Goal: Task Accomplishment & Management: Manage account settings

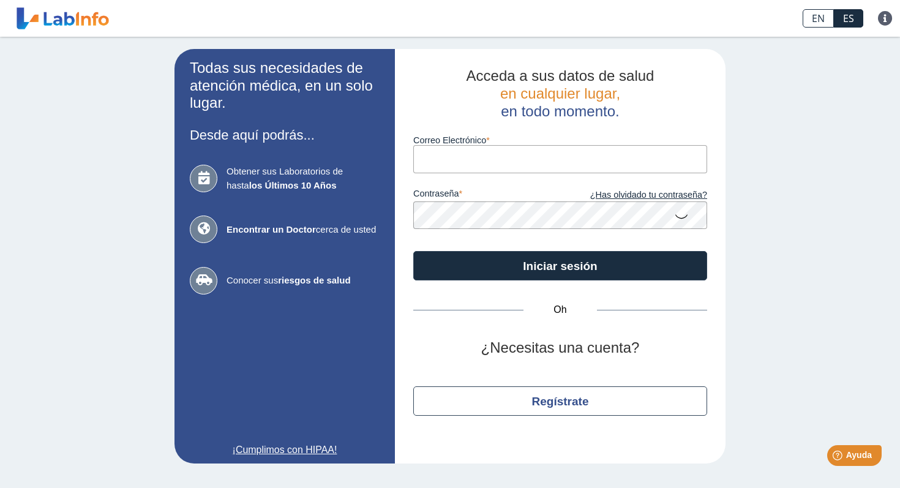
click at [465, 166] on input "Correo Electrónico" at bounding box center [560, 159] width 294 height 28
type input "[EMAIL_ADDRESS][DOMAIN_NAME]"
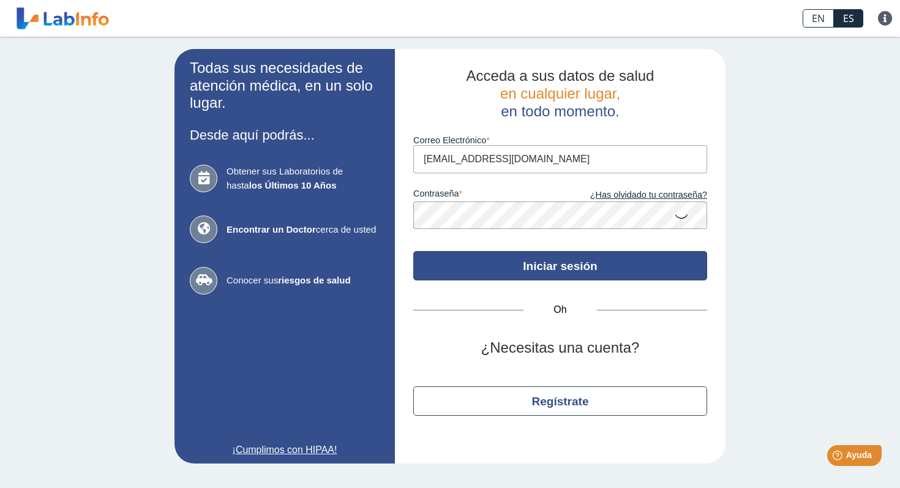
click at [529, 263] on font "Iniciar sesión" at bounding box center [560, 266] width 74 height 13
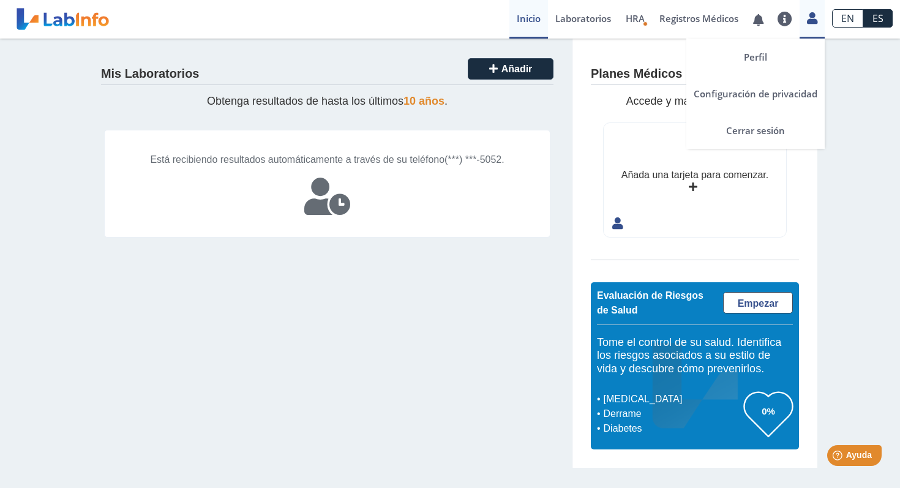
click at [807, 28] on div "Perfil Configuración de privacidad Cerrar sesión" at bounding box center [812, 19] width 25 height 39
click at [784, 47] on link "Perfil" at bounding box center [756, 57] width 138 height 37
click at [809, 23] on icon at bounding box center [812, 17] width 10 height 9
click at [775, 126] on font "Cerrar sesión" at bounding box center [755, 130] width 59 height 12
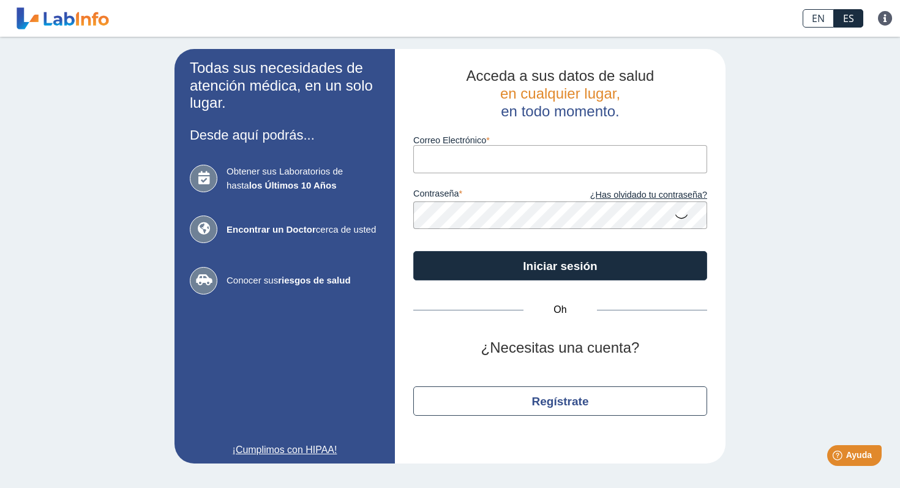
click at [457, 149] on input "Correo Electrónico" at bounding box center [560, 159] width 294 height 28
type input "[EMAIL_ADDRESS][DOMAIN_NAME]"
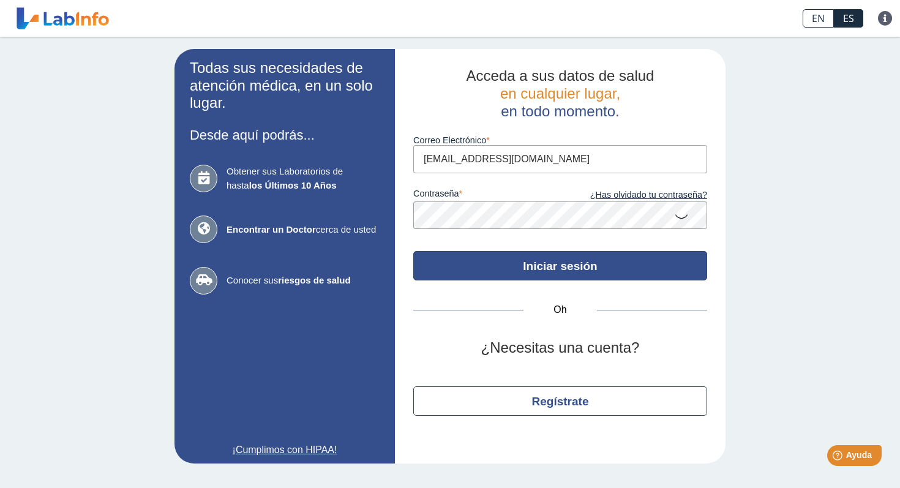
click at [524, 261] on font "Iniciar sesión" at bounding box center [560, 266] width 74 height 13
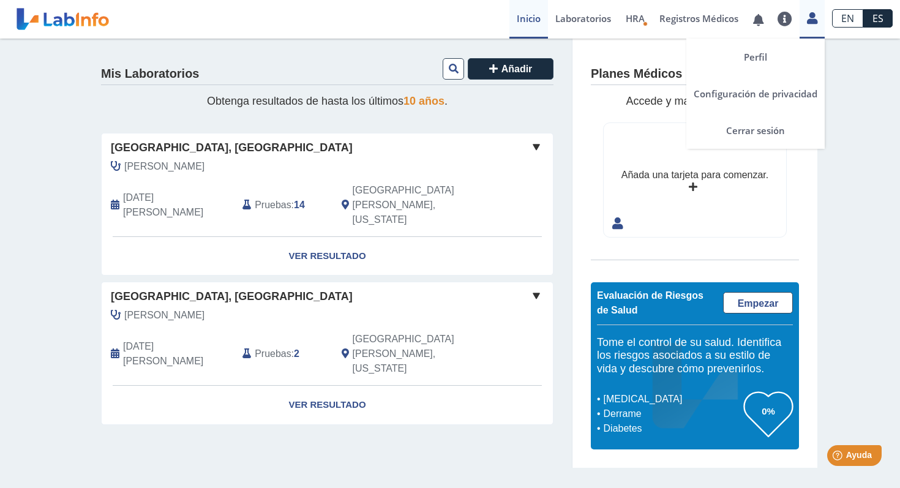
click at [804, 27] on div "Perfil Configuración de privacidad Cerrar sesión" at bounding box center [812, 19] width 25 height 39
click at [772, 55] on link "Perfil" at bounding box center [756, 57] width 138 height 37
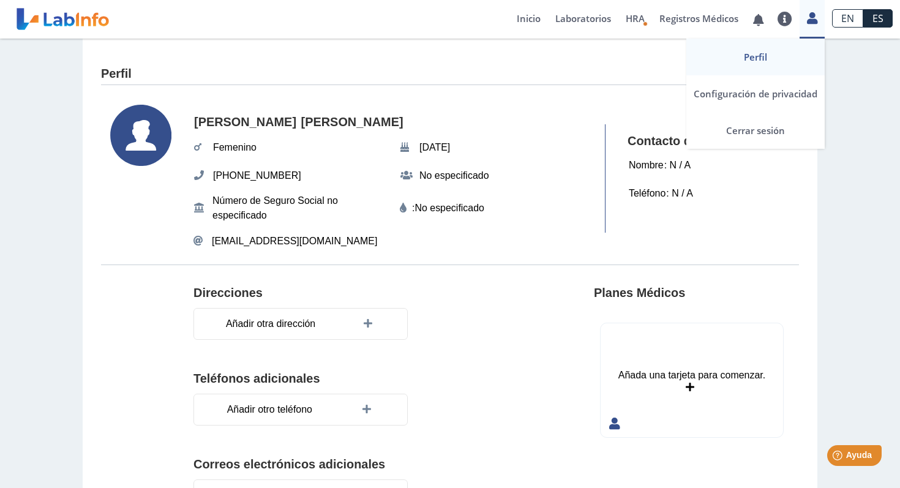
click at [808, 21] on icon at bounding box center [812, 17] width 10 height 9
click at [785, 121] on link "Cerrar sesión" at bounding box center [756, 130] width 138 height 37
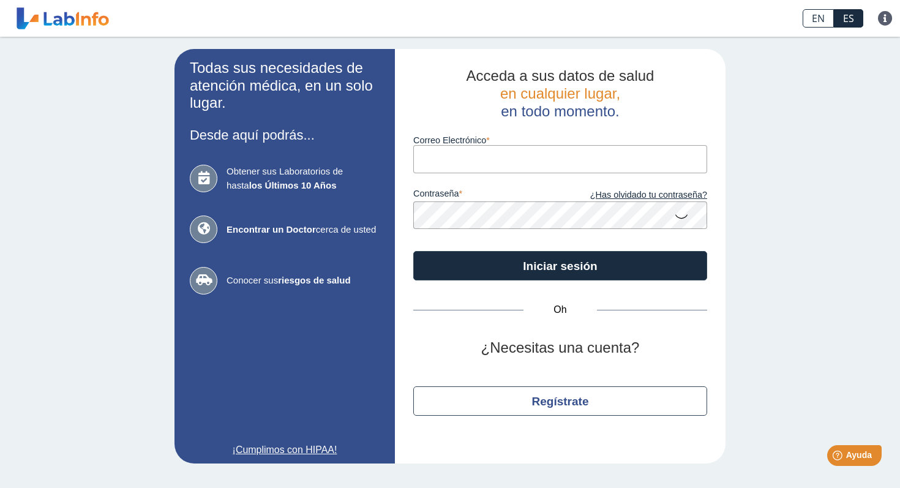
click at [600, 173] on input "Correo Electrónico" at bounding box center [560, 159] width 294 height 28
type input "[EMAIL_ADDRESS][DOMAIN_NAME]"
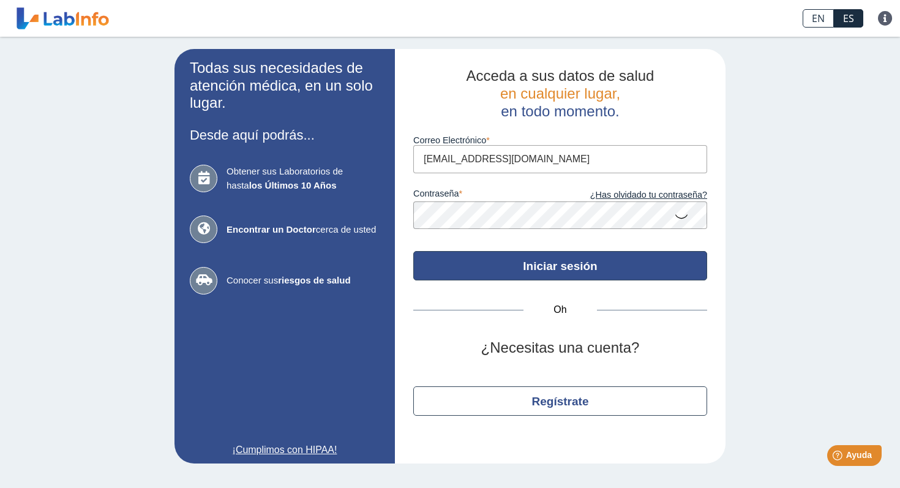
click at [569, 272] on font "Iniciar sesión" at bounding box center [560, 266] width 74 height 13
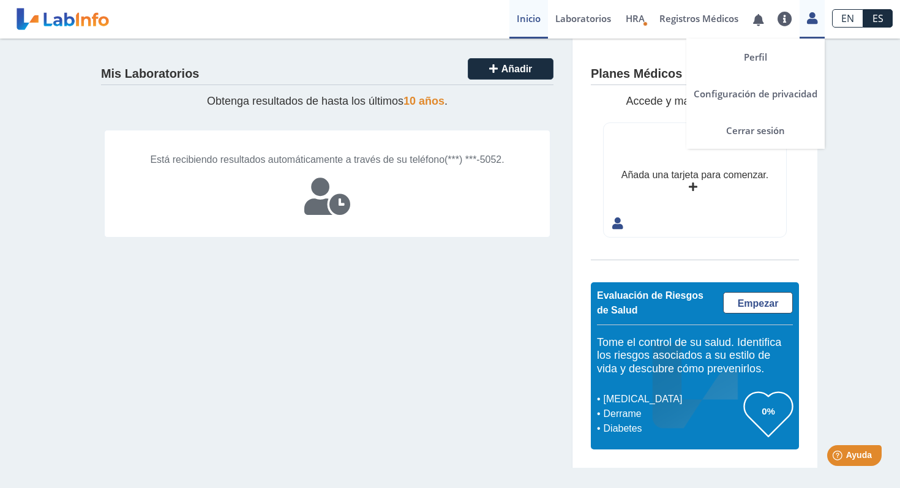
click at [802, 20] on link at bounding box center [812, 17] width 25 height 16
click at [770, 50] on link "Perfil" at bounding box center [756, 57] width 138 height 37
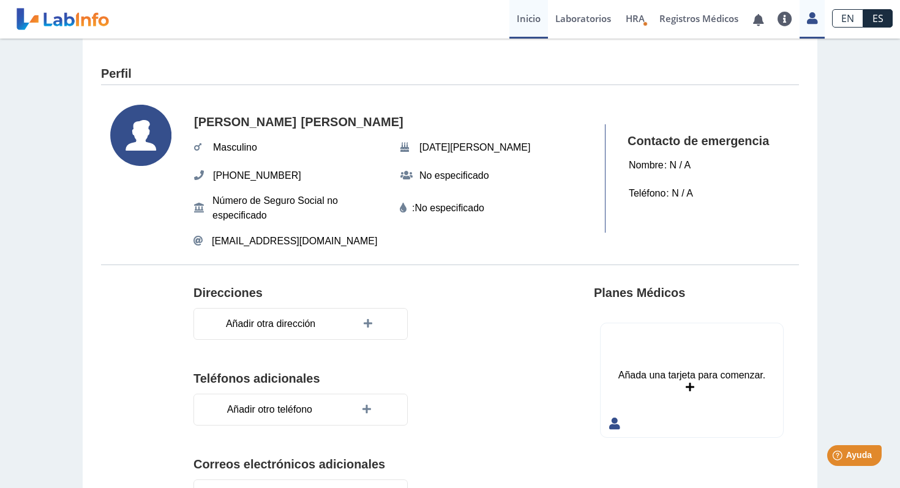
click at [529, 19] on font "Inicio" at bounding box center [529, 18] width 24 height 12
